Goal: Unclear: Browse casually

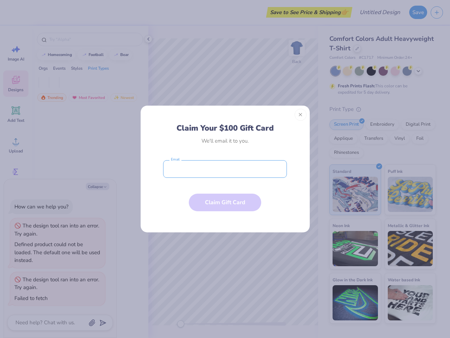
click at [225, 169] on input "email" at bounding box center [225, 169] width 124 height 18
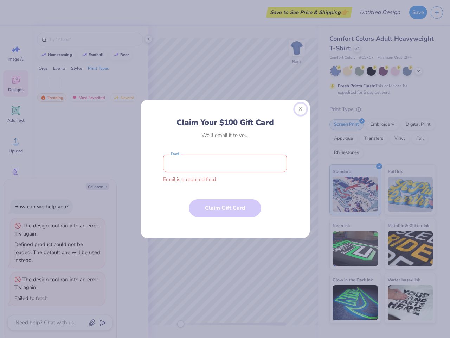
click at [301, 115] on button "Close" at bounding box center [301, 109] width 12 height 12
